Goal: Transaction & Acquisition: Obtain resource

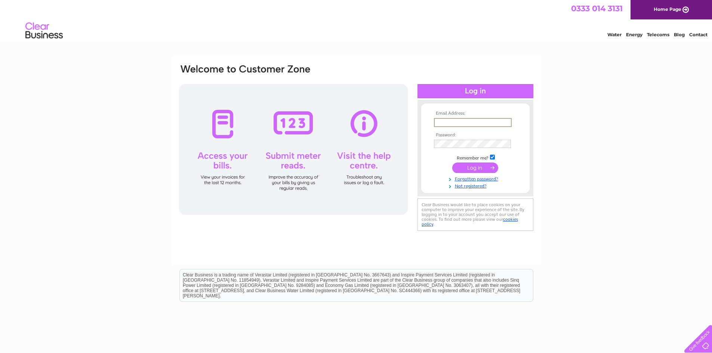
click at [456, 121] on input "text" at bounding box center [473, 122] width 78 height 9
click at [455, 119] on input "text" at bounding box center [472, 122] width 77 height 8
type input "A"
type input "accounts@gibbtools.co.uk"
click at [470, 169] on input "submit" at bounding box center [476, 167] width 46 height 10
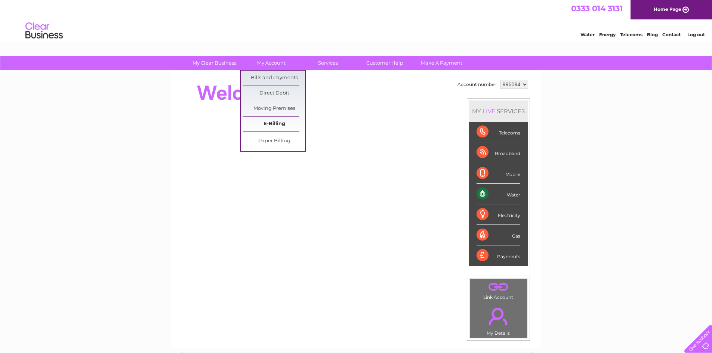
click at [273, 125] on link "E-Billing" at bounding box center [274, 124] width 62 height 15
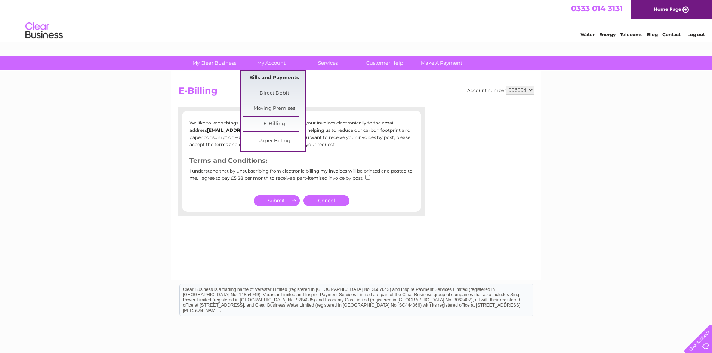
click at [270, 82] on link "Bills and Payments" at bounding box center [274, 78] width 62 height 15
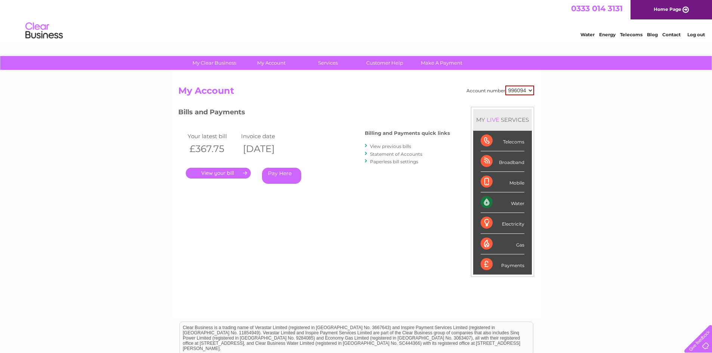
click at [223, 174] on link "." at bounding box center [218, 173] width 65 height 11
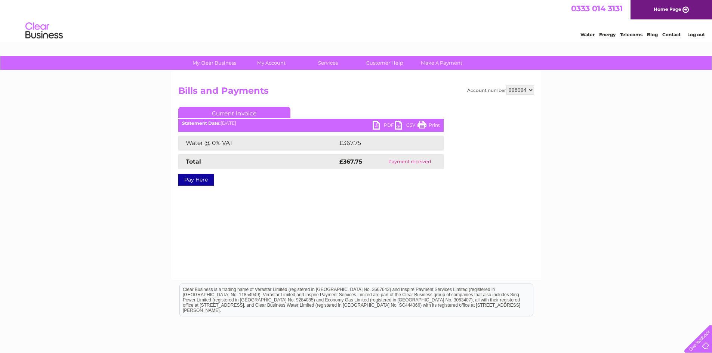
click at [376, 123] on link "PDF" at bounding box center [384, 126] width 22 height 11
click at [229, 108] on link "Current Invoice" at bounding box center [234, 112] width 112 height 11
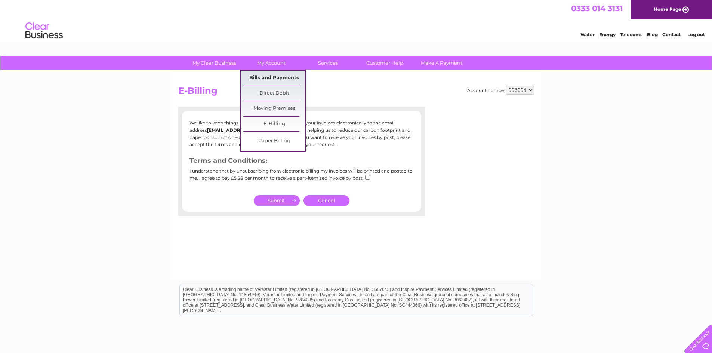
click at [282, 74] on link "Bills and Payments" at bounding box center [274, 78] width 62 height 15
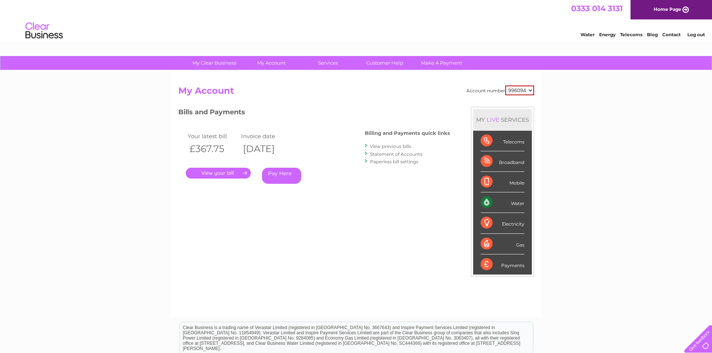
click at [389, 145] on link "View previous bills" at bounding box center [390, 147] width 41 height 6
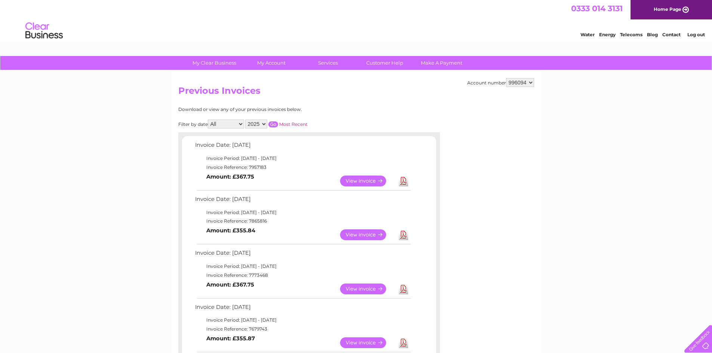
click at [371, 233] on link "View" at bounding box center [367, 235] width 55 height 11
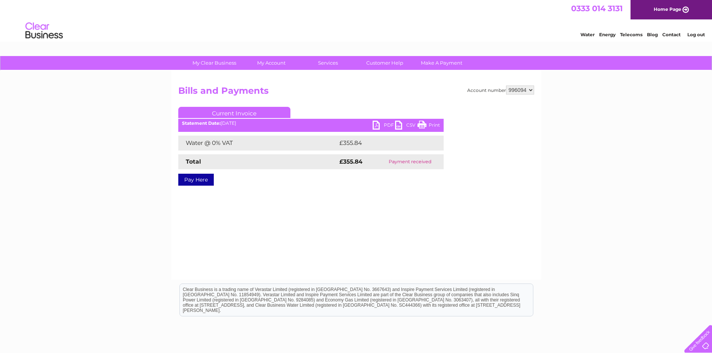
click at [387, 125] on link "PDF" at bounding box center [384, 126] width 22 height 11
click at [378, 124] on link "PDF" at bounding box center [384, 126] width 22 height 11
click at [379, 124] on link "PDF" at bounding box center [384, 126] width 22 height 11
